Goal: Use online tool/utility: Use online tool/utility

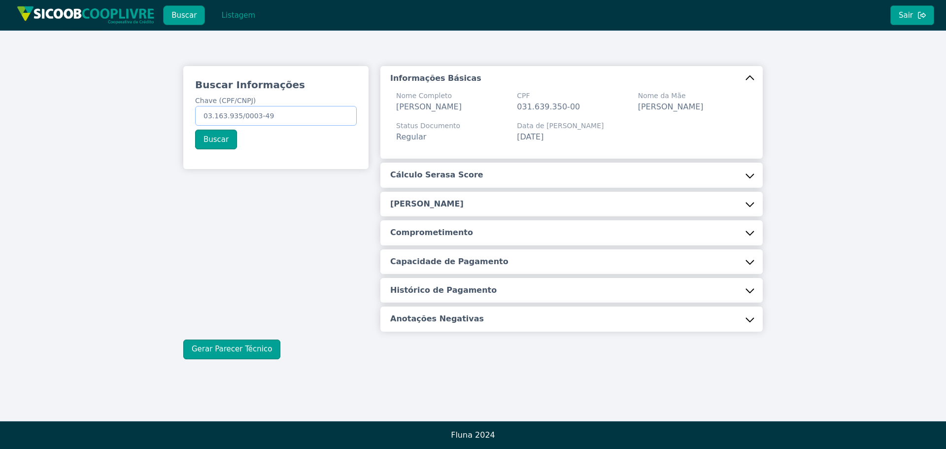
click at [272, 109] on input "03.163.935/0003-49" at bounding box center [276, 116] width 162 height 20
click at [273, 109] on input "03.163.935/0003-49" at bounding box center [276, 116] width 162 height 20
click at [230, 20] on button "Listagem" at bounding box center [238, 15] width 51 height 20
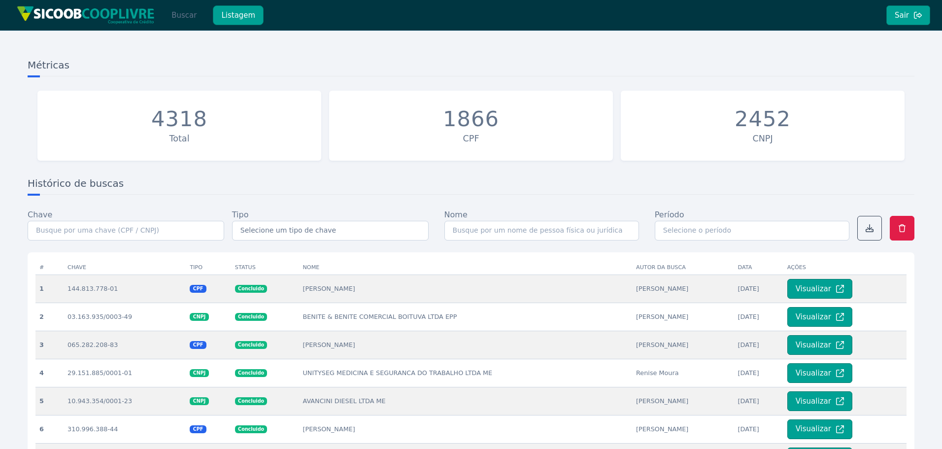
click at [184, 14] on button "Buscar" at bounding box center [184, 15] width 42 height 20
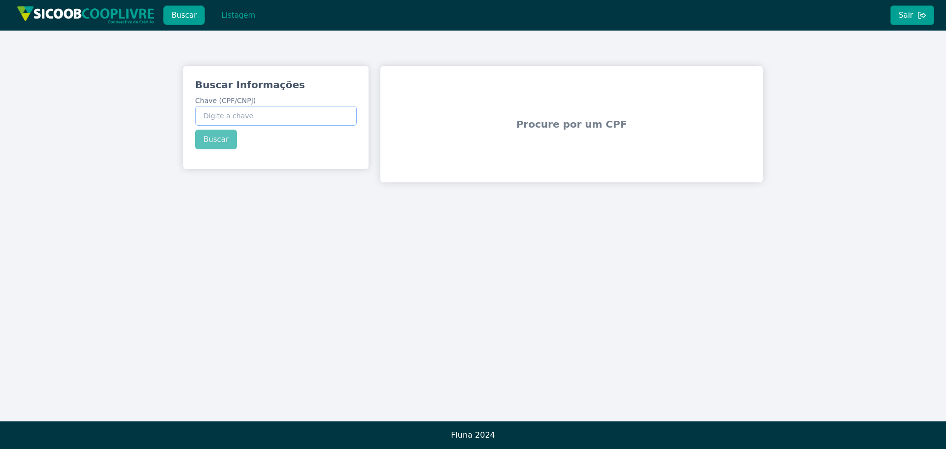
click at [319, 114] on input "Chave (CPF/CNPJ)" at bounding box center [276, 116] width 162 height 20
paste input "361.174.028-48"
type input "361.174.028-48"
click at [222, 136] on div "Buscar Informações Chave (CPF/CNPJ) 361.174.028-48 Buscar" at bounding box center [275, 113] width 185 height 95
click at [221, 140] on button "Buscar" at bounding box center [216, 140] width 42 height 20
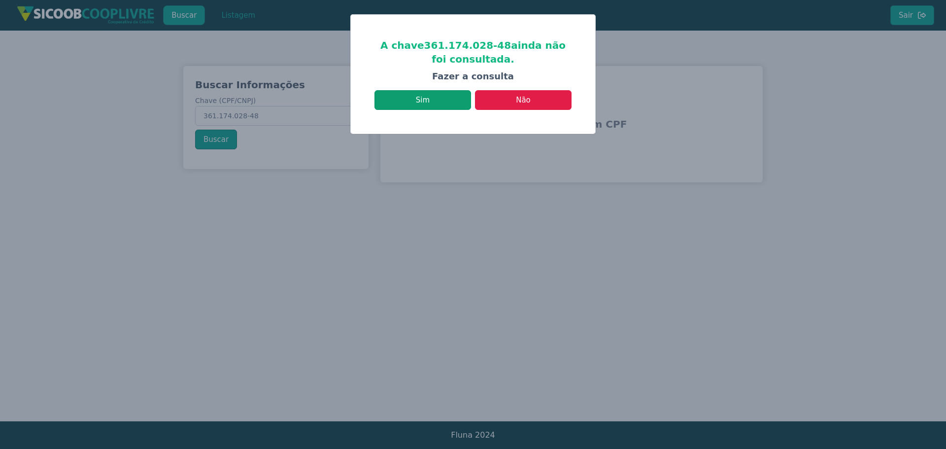
click at [411, 97] on button "Sim" at bounding box center [423, 100] width 97 height 20
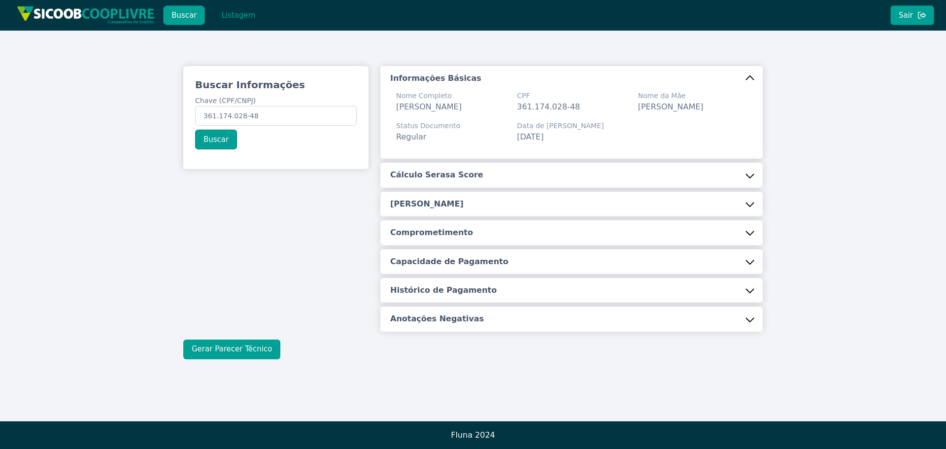
click at [200, 359] on button "Gerar Parecer Técnico" at bounding box center [231, 350] width 97 height 20
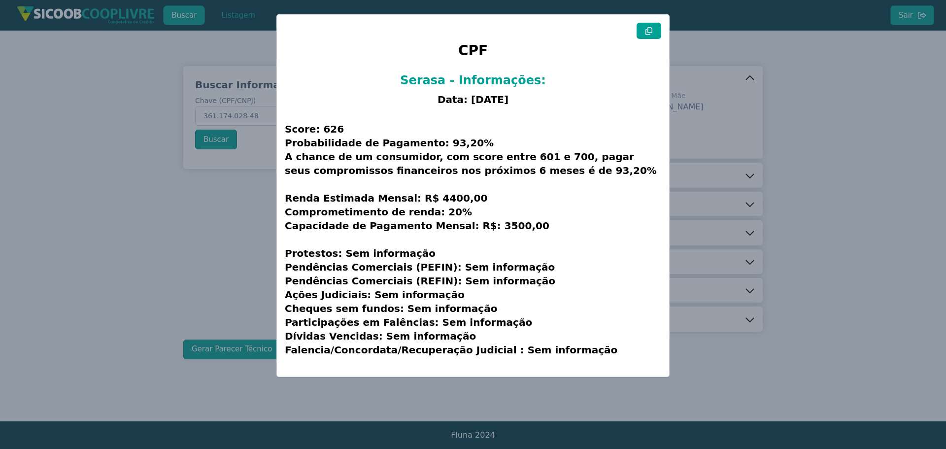
click at [654, 33] on button at bounding box center [649, 31] width 25 height 16
